Goal: Check status: Check status

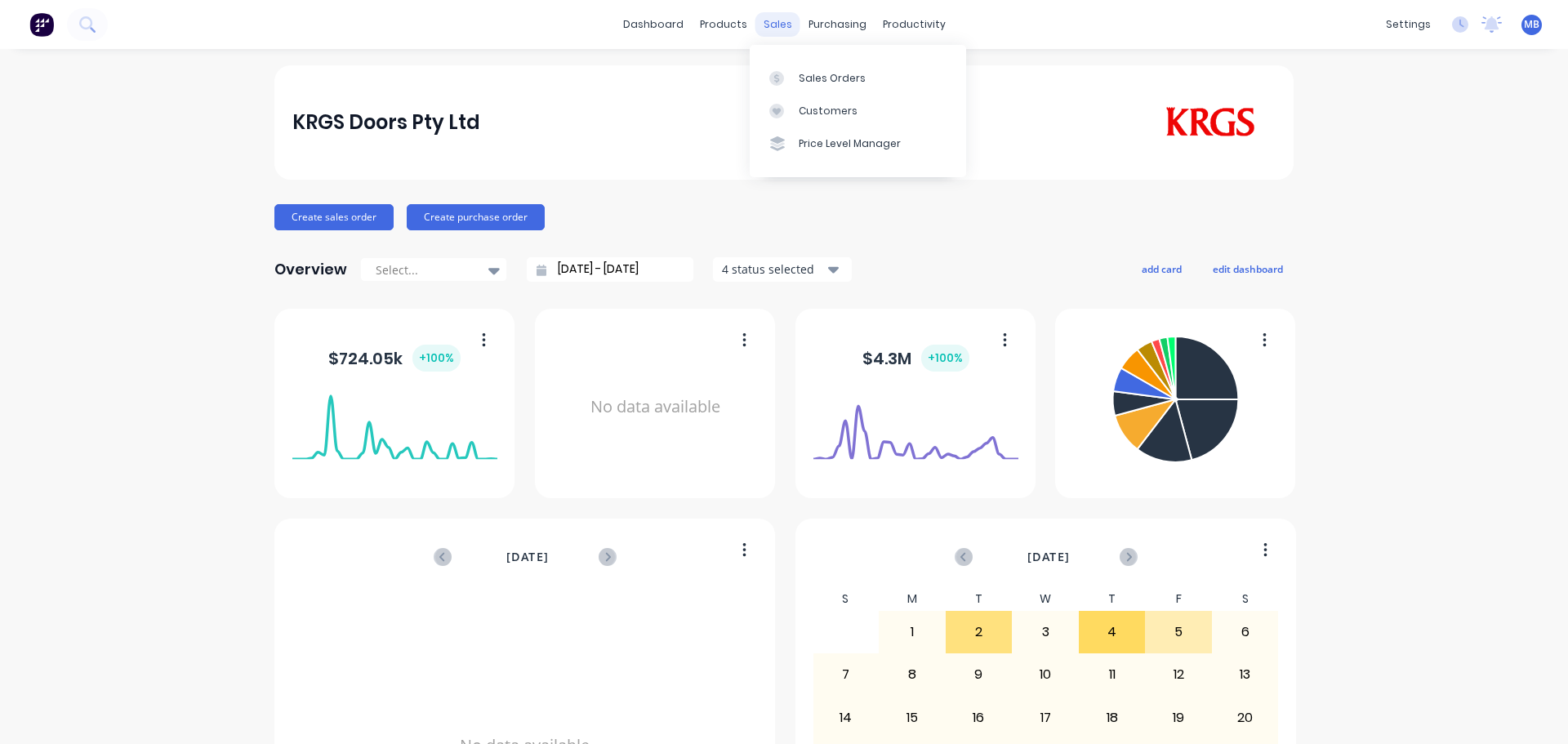
drag, startPoint x: 784, startPoint y: 25, endPoint x: 782, endPoint y: 36, distance: 11.2
click at [783, 25] on div "sales" at bounding box center [778, 24] width 45 height 25
click at [808, 78] on div "Sales Orders" at bounding box center [832, 78] width 67 height 14
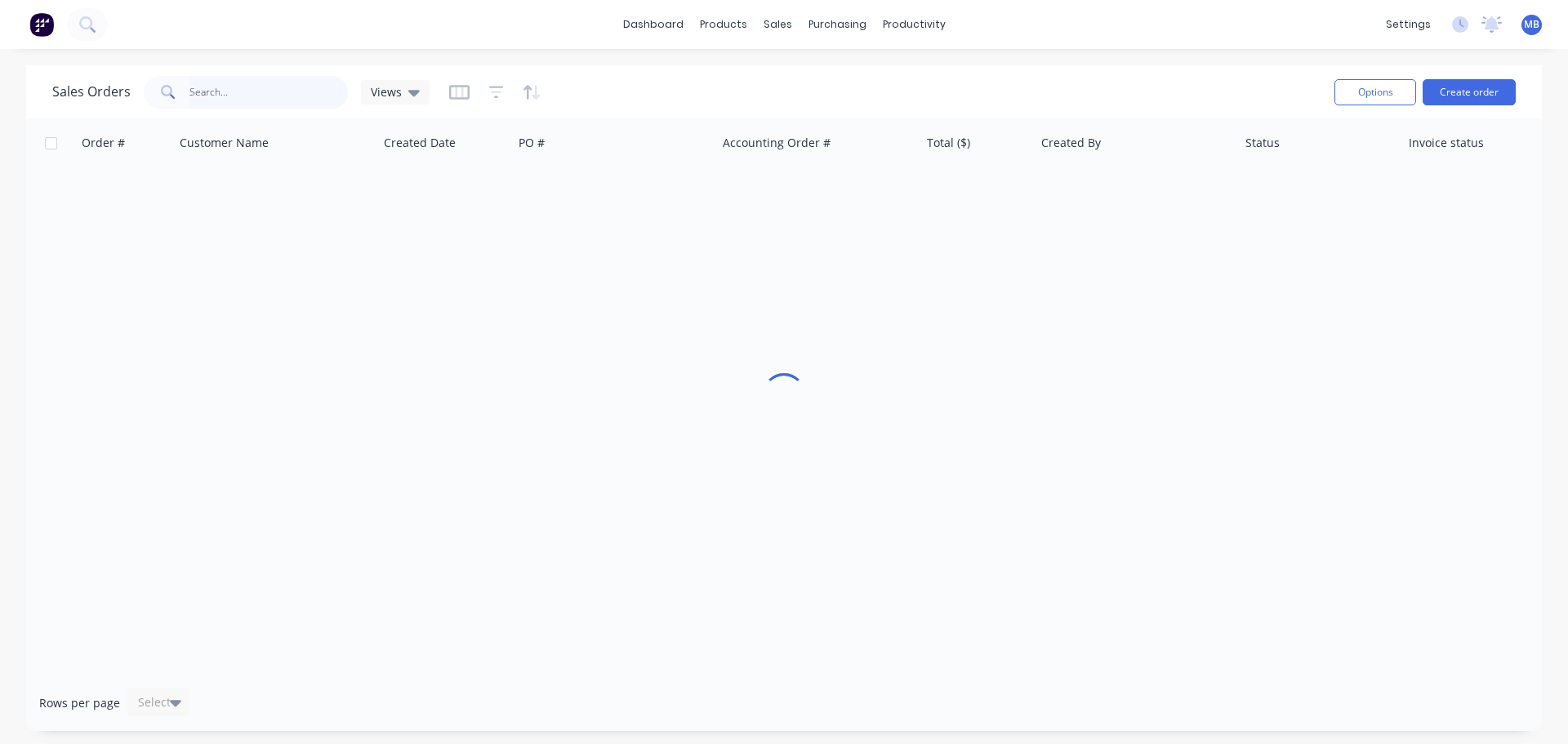
click at [244, 98] on input "text" at bounding box center [269, 92] width 160 height 33
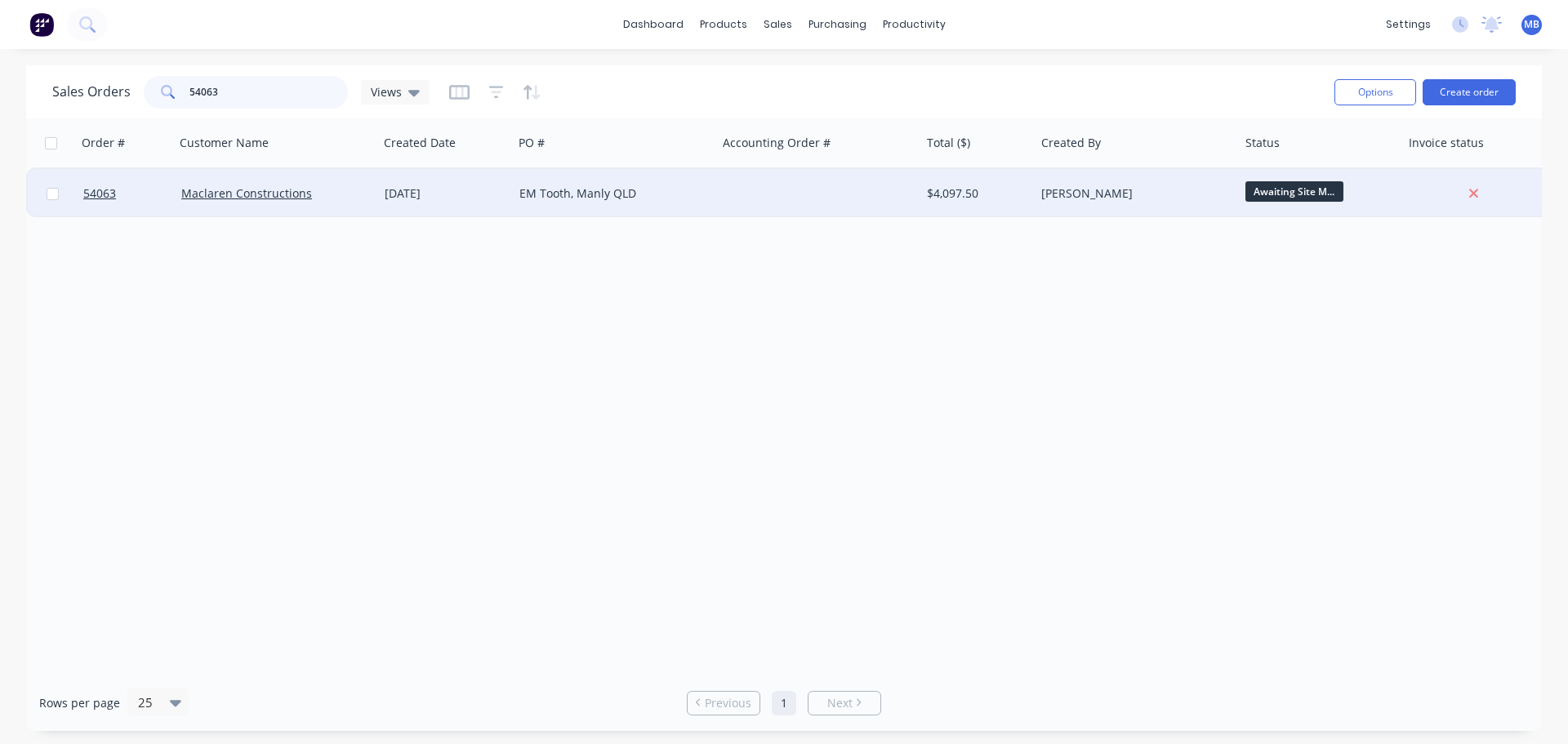
type input "54063"
click at [879, 193] on div at bounding box center [819, 193] width 204 height 49
